Goal: Communication & Community: Answer question/provide support

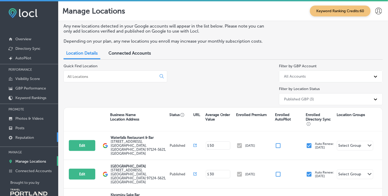
click at [26, 139] on p "Reputation" at bounding box center [24, 137] width 19 height 4
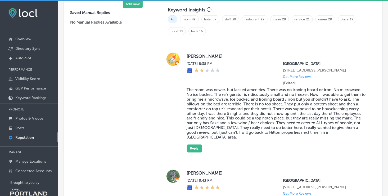
scroll to position [370, 0]
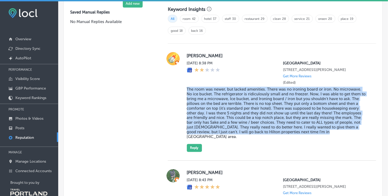
drag, startPoint x: 186, startPoint y: 92, endPoint x: 320, endPoint y: 140, distance: 143.0
click at [320, 140] on div "[PERSON_NAME] [DATE] 8:38 PM [GEOGRAPHIC_DATA] [STREET_ADDRESS][PERSON_NAME] Ge…" at bounding box center [277, 102] width 181 height 100
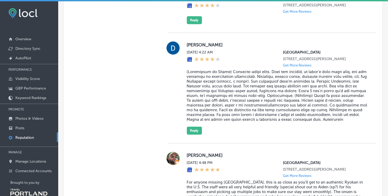
scroll to position [661, 0]
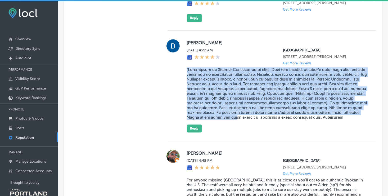
drag, startPoint x: 186, startPoint y: 87, endPoint x: 224, endPoint y: 141, distance: 65.9
click at [224, 132] on div "[PERSON_NAME] [DATE] 4:22 AM [GEOGRAPHIC_DATA] [STREET_ADDRESS][PERSON_NAME] Ge…" at bounding box center [277, 85] width 181 height 93
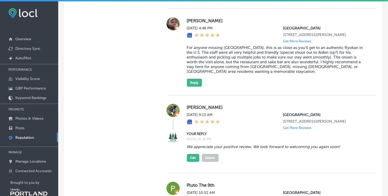
scroll to position [767, 0]
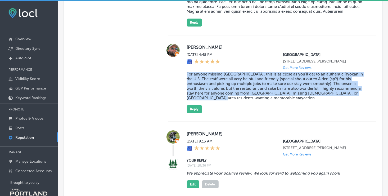
drag, startPoint x: 185, startPoint y: 98, endPoint x: 220, endPoint y: 122, distance: 42.6
click at [220, 113] on div "[PERSON_NAME] [DATE] 4:48 PM [GEOGRAPHIC_DATA] [STREET_ADDRESS][PERSON_NAME] Ge…" at bounding box center [272, 78] width 208 height 69
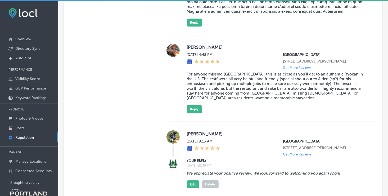
click at [172, 107] on div at bounding box center [173, 78] width 11 height 69
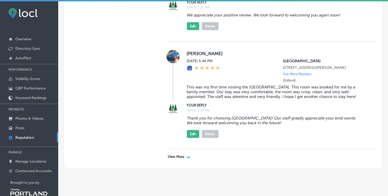
scroll to position [2156, 0]
click at [179, 156] on p "View More" at bounding box center [176, 156] width 17 height 4
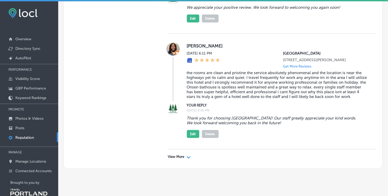
scroll to position [4272, 0]
click at [186, 160] on div "View More Path Created with Sketch." at bounding box center [272, 156] width 208 height 15
click at [184, 159] on div "View More Path Created with Sketch." at bounding box center [179, 156] width 23 height 4
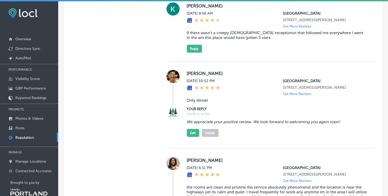
scroll to position [0, 0]
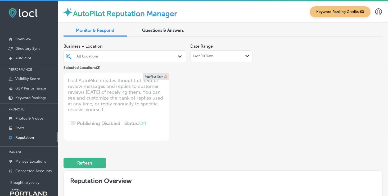
click at [218, 56] on div "Last 90 Days Path Created with Sketch." at bounding box center [221, 56] width 56 height 4
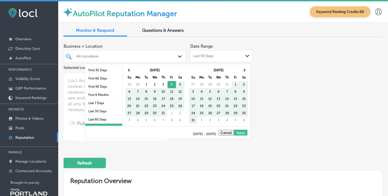
click at [218, 56] on div "Last 90 Days Path Created with Sketch." at bounding box center [221, 56] width 56 height 4
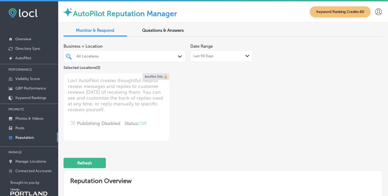
click at [195, 58] on div "Last 90 Days Path Created with Sketch." at bounding box center [221, 56] width 62 height 12
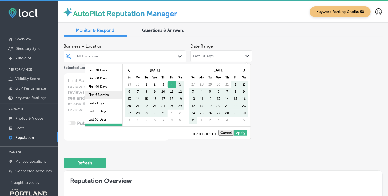
click at [109, 93] on li "First 6 Months" at bounding box center [103, 95] width 37 height 8
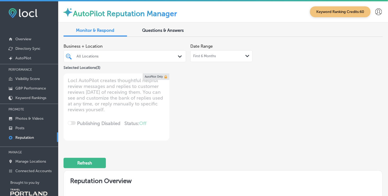
click at [215, 56] on div "First 6 Months Path Created with Sketch." at bounding box center [221, 56] width 56 height 4
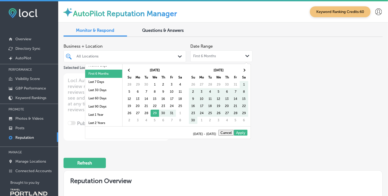
scroll to position [31, 0]
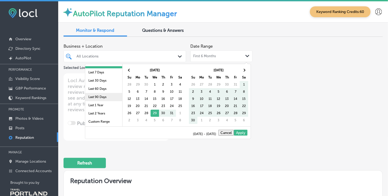
click at [102, 95] on li "Last 90 Days" at bounding box center [103, 97] width 37 height 8
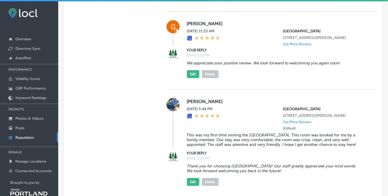
scroll to position [2156, 0]
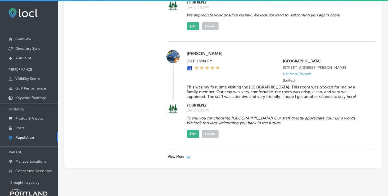
click at [188, 157] on icon "Path Created with Sketch." at bounding box center [188, 157] width 4 height 2
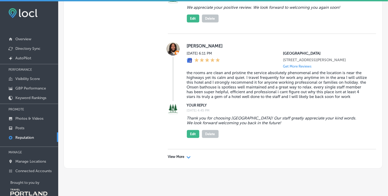
scroll to position [4279, 0]
click at [192, 154] on div "View More Path Created with Sketch." at bounding box center [272, 156] width 208 height 15
click at [185, 156] on div "View More Path Created with Sketch." at bounding box center [179, 156] width 23 height 4
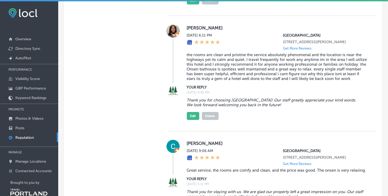
scroll to position [0, 0]
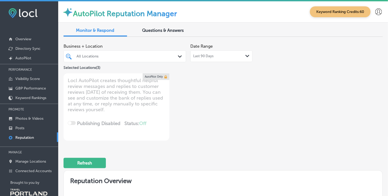
click at [218, 58] on div "Last 90 Days Path Created with Sketch." at bounding box center [221, 56] width 62 height 12
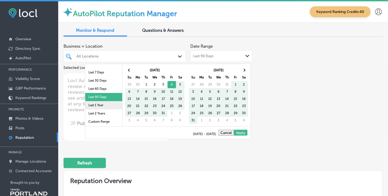
click at [101, 106] on li "Last 1 Year" at bounding box center [103, 105] width 37 height 8
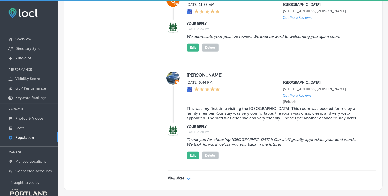
scroll to position [2156, 0]
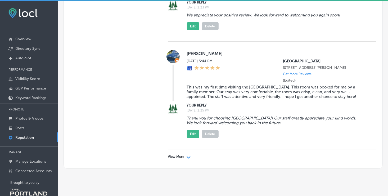
click at [180, 155] on p "View More" at bounding box center [176, 156] width 17 height 4
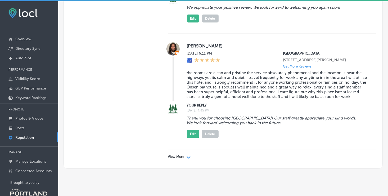
scroll to position [4279, 0]
click at [188, 157] on polygon at bounding box center [188, 157] width 4 height 2
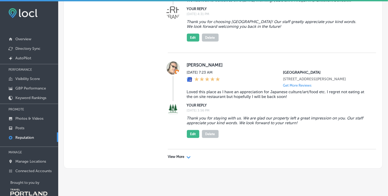
scroll to position [6254, 0]
click at [190, 158] on div "View More Path Created with Sketch." at bounding box center [272, 156] width 208 height 15
click at [185, 158] on div "View More Path Created with Sketch." at bounding box center [272, 156] width 208 height 15
click at [188, 157] on polygon at bounding box center [188, 157] width 4 height 2
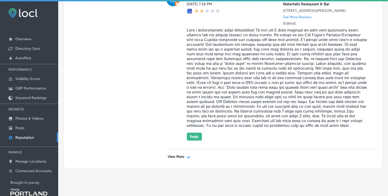
scroll to position [8395, 0]
click at [179, 158] on p "View More" at bounding box center [176, 156] width 17 height 4
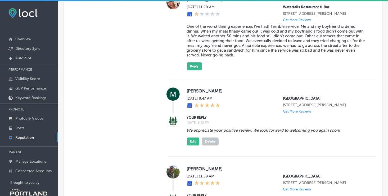
scroll to position [8528, 0]
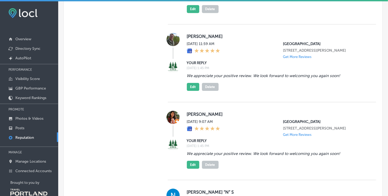
drag, startPoint x: 188, startPoint y: 89, endPoint x: 346, endPoint y: 97, distance: 158.4
drag, startPoint x: 346, startPoint y: 97, endPoint x: 304, endPoint y: 111, distance: 44.1
drag, startPoint x: 186, startPoint y: 90, endPoint x: 346, endPoint y: 95, distance: 160.4
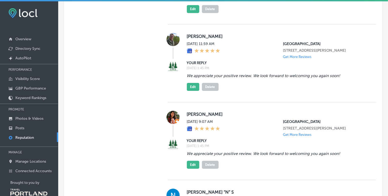
copy blockquote "Thank you for taking the time to leave a review. We're so glad to hear that you…"
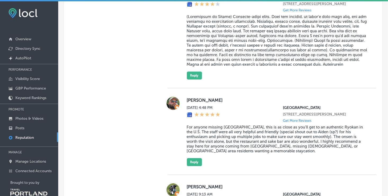
scroll to position [793, 0]
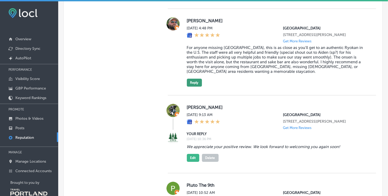
click at [190, 86] on button "Reply" at bounding box center [194, 83] width 15 height 8
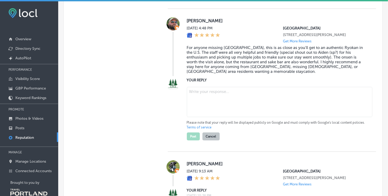
type textarea "x"
click at [189, 117] on textarea at bounding box center [279, 102] width 185 height 30
paste textarea "Thank you for taking the time to leave a review. We're so glad to hear that you…"
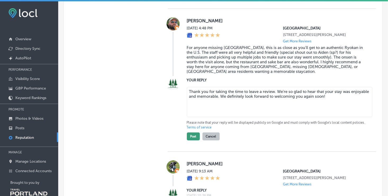
type textarea "Thank you for taking the time to leave a review. We're so glad to hear that you…"
click at [194, 140] on button "Post" at bounding box center [193, 136] width 13 height 8
type textarea "x"
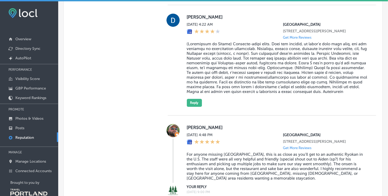
scroll to position [661, 0]
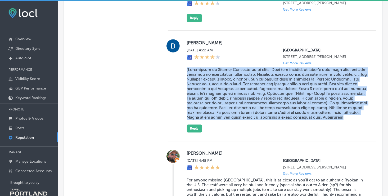
drag, startPoint x: 183, startPoint y: 85, endPoint x: 345, endPoint y: 146, distance: 173.3
click at [345, 132] on div "[PERSON_NAME] [DATE] 4:22 AM [GEOGRAPHIC_DATA] [STREET_ADDRESS][PERSON_NAME] Ge…" at bounding box center [272, 85] width 208 height 93
drag, startPoint x: 345, startPoint y: 146, endPoint x: 297, endPoint y: 113, distance: 57.9
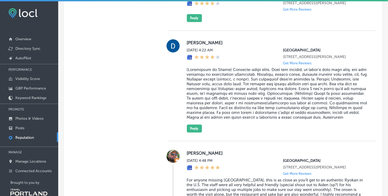
click at [176, 122] on div at bounding box center [173, 85] width 11 height 93
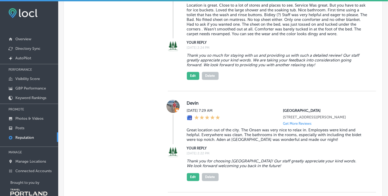
scroll to position [2380, 0]
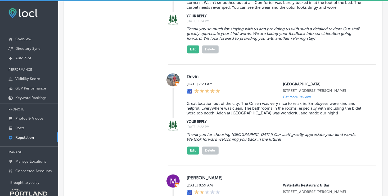
drag, startPoint x: 185, startPoint y: 134, endPoint x: 323, endPoint y: 148, distance: 138.7
click at [323, 53] on div "YOUR REPLY [DATE] 2:24 PM Thank you so much for staying with us and providing u…" at bounding box center [272, 33] width 208 height 40
drag, startPoint x: 323, startPoint y: 148, endPoint x: 279, endPoint y: 150, distance: 44.0
click at [279, 53] on div "Thank you so much for staying with us and providing us with such a detailed rev…" at bounding box center [277, 38] width 181 height 29
click at [254, 41] on blockquote "Thank you so much for staying with us and providing us with such a detailed rev…" at bounding box center [277, 33] width 181 height 14
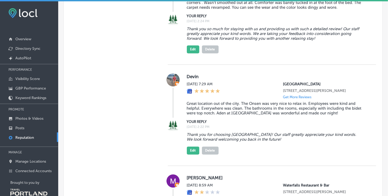
drag, startPoint x: 185, startPoint y: 136, endPoint x: 343, endPoint y: 148, distance: 157.8
click at [343, 53] on div "YOUR REPLY [DATE] 2:24 PM Thank you so much for staying with us and providing u…" at bounding box center [272, 33] width 208 height 40
copy blockquote "Thank you so much for staying with us and providing us with such a detailed rev…"
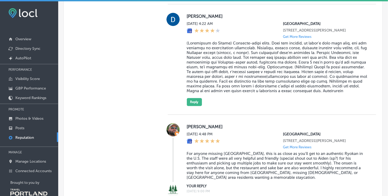
scroll to position [688, 0]
click at [192, 106] on button "Reply" at bounding box center [194, 102] width 15 height 8
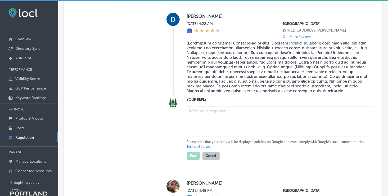
click at [194, 134] on textarea at bounding box center [279, 121] width 185 height 30
paste textarea "Thank you so much for staying with us and providing us with such a detailed rev…"
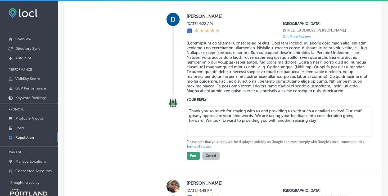
type textarea "Thank you so much for staying with us and providing us with such a detailed rev…"
click at [194, 159] on button "Post" at bounding box center [193, 156] width 13 height 8
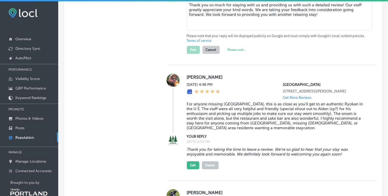
type textarea "x"
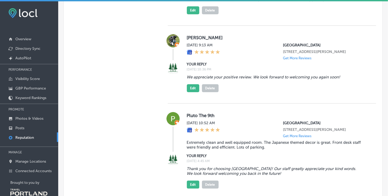
scroll to position [926, 0]
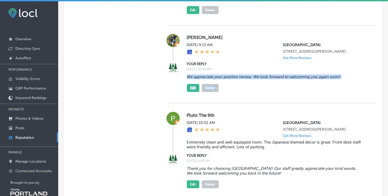
drag, startPoint x: 184, startPoint y: 108, endPoint x: 325, endPoint y: 111, distance: 141.0
click at [325, 92] on div "YOUR REPLY [DATE] 10:36 PM We appreciate your positive review. We look forward …" at bounding box center [272, 76] width 208 height 31
drag, startPoint x: 325, startPoint y: 111, endPoint x: 312, endPoint y: 107, distance: 13.5
copy div "We appreciate your positive review. We look forward to welcoming you again soon…"
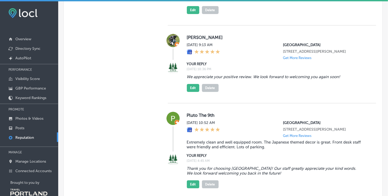
click at [269, 92] on div "We appreciate your positive review. We look forward to welcoming you again soon…" at bounding box center [277, 82] width 181 height 20
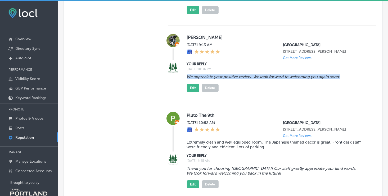
drag, startPoint x: 186, startPoint y: 107, endPoint x: 339, endPoint y: 109, distance: 153.2
click at [339, 79] on blockquote "We appreciate your positive review. We look forward to welcoming you again soon!" at bounding box center [277, 76] width 181 height 5
drag, startPoint x: 339, startPoint y: 109, endPoint x: 332, endPoint y: 108, distance: 7.2
copy blockquote "We appreciate your positive review. We look forward to welcoming you again soon!"
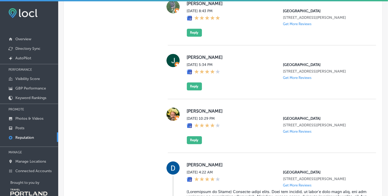
scroll to position [582, 0]
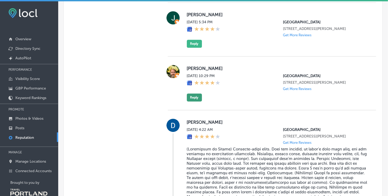
click at [195, 101] on button "Reply" at bounding box center [194, 97] width 15 height 8
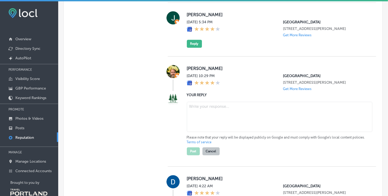
click at [190, 129] on textarea at bounding box center [279, 117] width 185 height 30
paste textarea "We appreciate your positive review. We look forward to welcoming you again soon!"
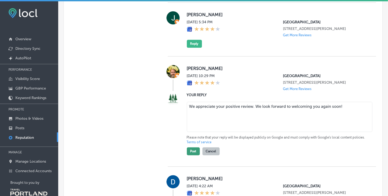
type textarea "We appreciate your positive review. We look forward to welcoming you again soon!"
click at [192, 155] on button "Post" at bounding box center [193, 151] width 13 height 8
type textarea "x"
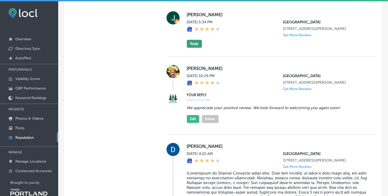
click at [195, 48] on button "Reply" at bounding box center [194, 44] width 15 height 8
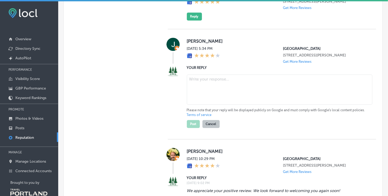
scroll to position [555, 0]
click at [209, 92] on textarea at bounding box center [279, 89] width 185 height 30
paste textarea "We appreciate your positive review. We look forward to welcoming you again soon!"
type textarea "We appreciate your positive review. We look forward to welcoming you again soon!"
click at [195, 128] on button "Post" at bounding box center [193, 124] width 13 height 8
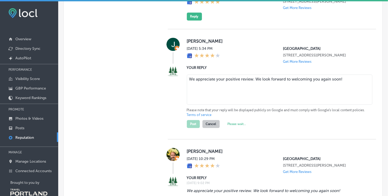
type textarea "x"
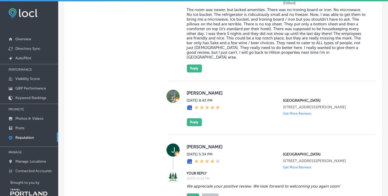
scroll to position [503, 0]
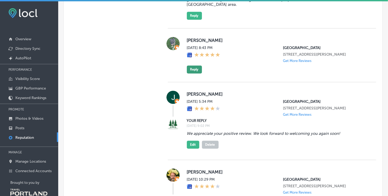
click at [193, 72] on button "Reply" at bounding box center [194, 69] width 15 height 8
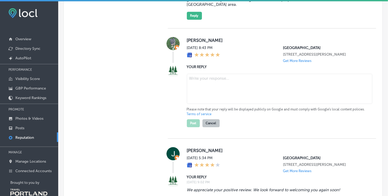
click at [197, 84] on textarea at bounding box center [279, 89] width 185 height 30
paste textarea "We appreciate your positive review. We look forward to welcoming you again soon!"
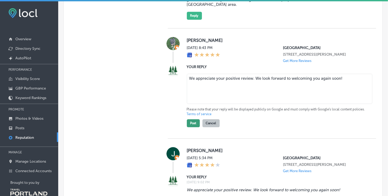
type textarea "We appreciate your positive review. We look forward to welcoming you again soon!"
click at [193, 126] on button "Post" at bounding box center [193, 123] width 13 height 8
type textarea "x"
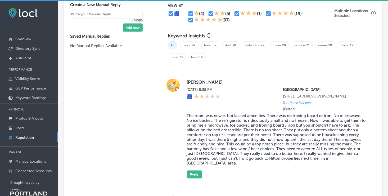
scroll to position [370, 0]
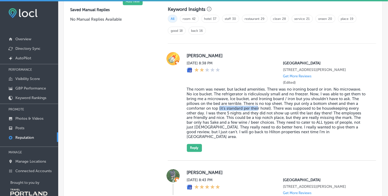
drag, startPoint x: 219, startPoint y: 111, endPoint x: 257, endPoint y: 113, distance: 38.6
click at [257, 113] on blockquote "The room was newer, but lacked amenities. There was no ironing board or iron. N…" at bounding box center [277, 113] width 181 height 52
drag, startPoint x: 257, startPoint y: 113, endPoint x: 281, endPoint y: 114, distance: 23.3
click at [281, 114] on blockquote "The room was newer, but lacked amenities. There was no ironing board or iron. N…" at bounding box center [277, 113] width 181 height 52
drag, startPoint x: 206, startPoint y: 122, endPoint x: 216, endPoint y: 122, distance: 10.6
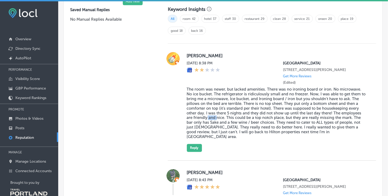
click at [216, 122] on blockquote "The room was newer, but lacked amenities. There was no ironing board or iron. N…" at bounding box center [277, 113] width 181 height 52
click at [233, 120] on blockquote "The room was newer, but lacked amenities. There was no ironing board or iron. N…" at bounding box center [277, 113] width 181 height 52
drag, startPoint x: 276, startPoint y: 127, endPoint x: 320, endPoint y: 128, distance: 43.4
click at [320, 128] on blockquote "The room was newer, but lacked amenities. There was no ironing board or iron. N…" at bounding box center [277, 113] width 181 height 52
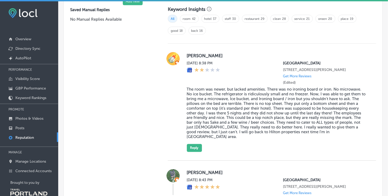
drag, startPoint x: 320, startPoint y: 128, endPoint x: 318, endPoint y: 140, distance: 12.6
click at [318, 140] on div "[PERSON_NAME] [DATE] 8:38 PM [GEOGRAPHIC_DATA] [STREET_ADDRESS][PERSON_NAME] Ge…" at bounding box center [277, 102] width 181 height 100
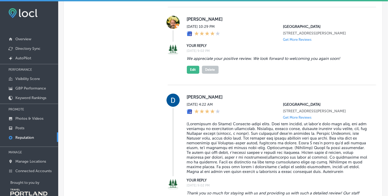
scroll to position [635, 0]
